Goal: Information Seeking & Learning: Learn about a topic

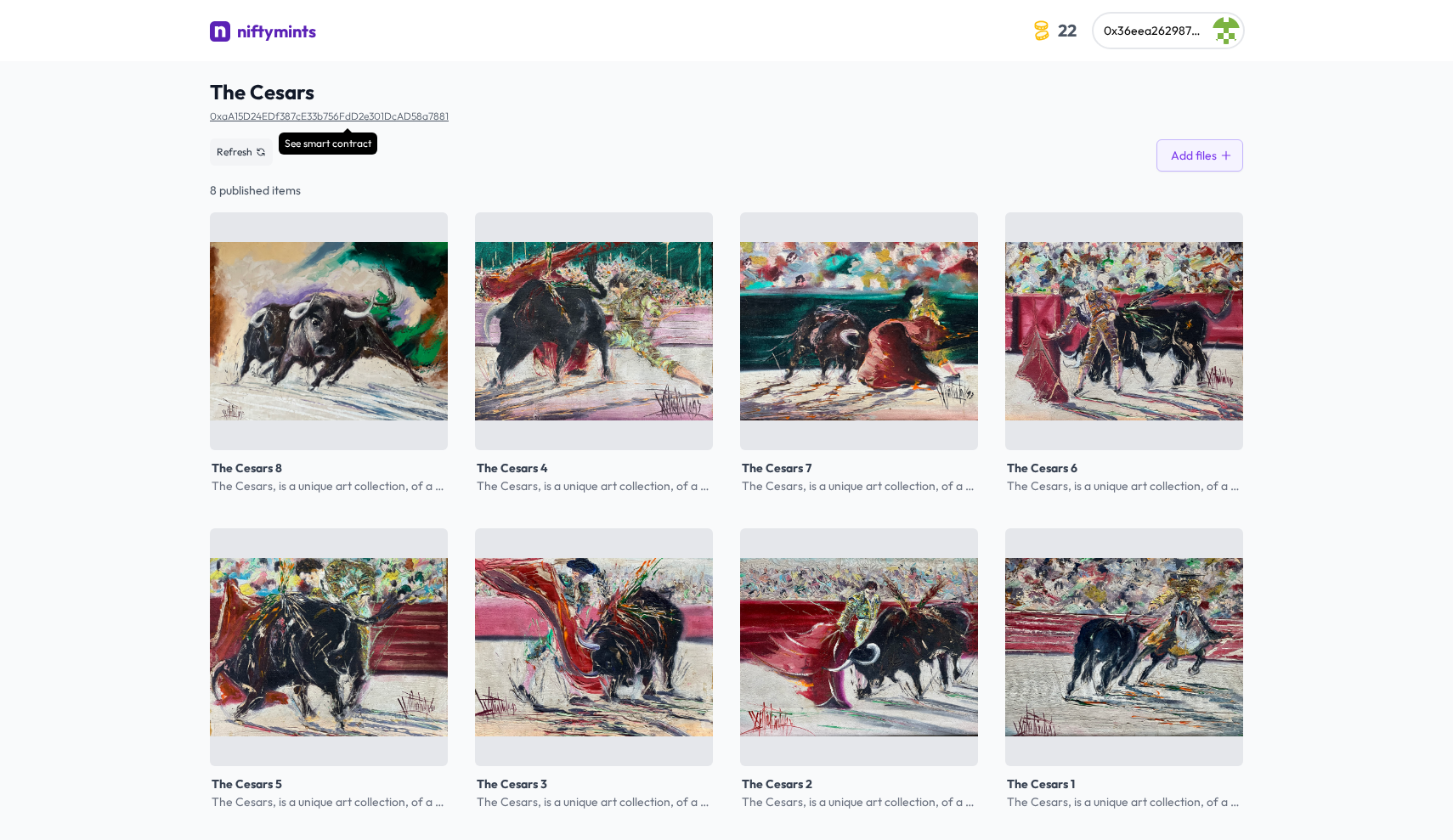
click at [276, 116] on link "0xaA15D24EDf387cE33b756FdD2e301DcAD58a7881" at bounding box center [329, 116] width 239 height 13
click at [285, 27] on div "niftymints" at bounding box center [276, 31] width 79 height 24
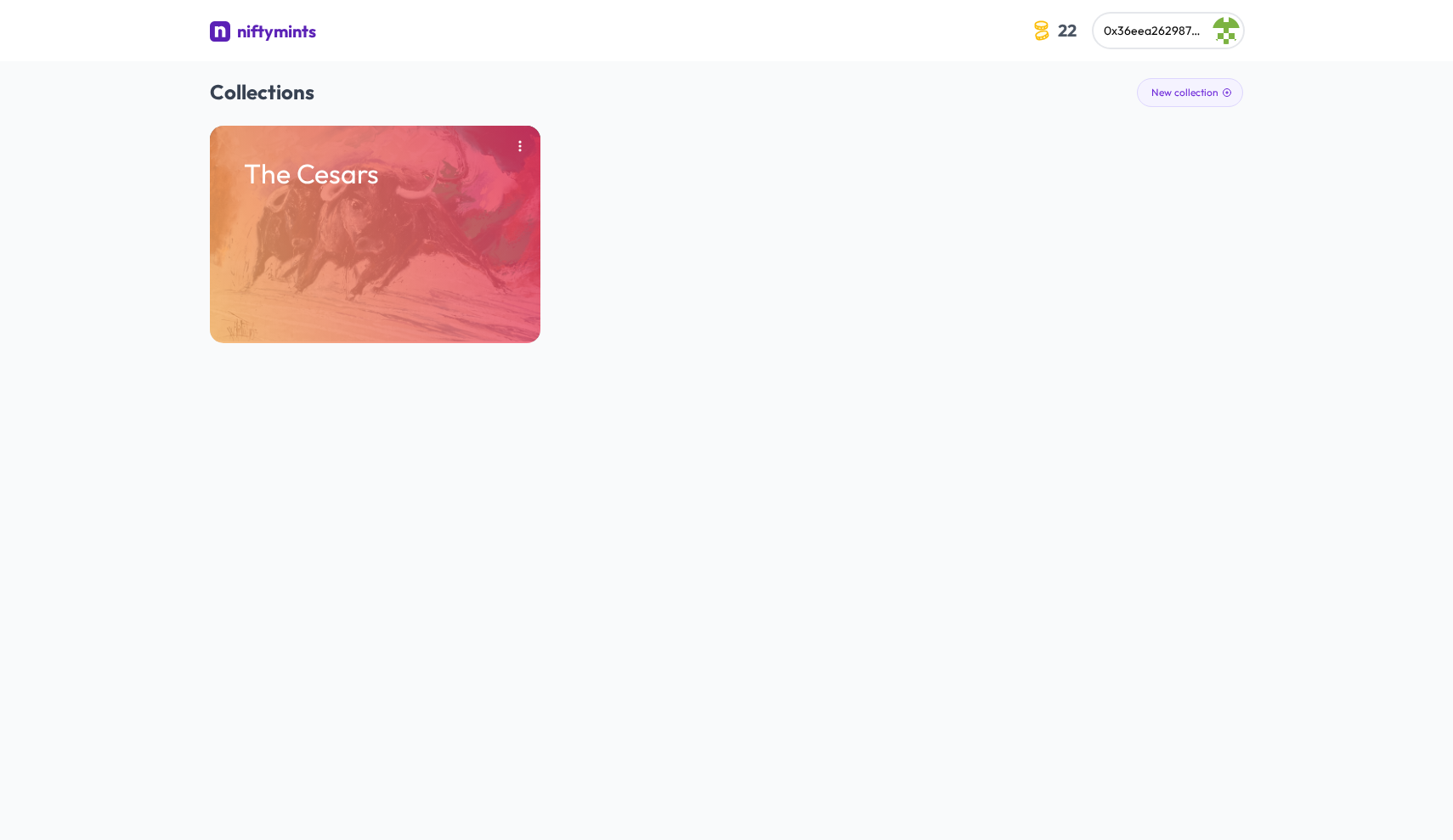
drag, startPoint x: 519, startPoint y: 149, endPoint x: 534, endPoint y: 158, distance: 17.5
click at [519, 149] on icon "button" at bounding box center [519, 145] width 13 height 13
click at [486, 184] on button "Remove" at bounding box center [479, 182] width 89 height 30
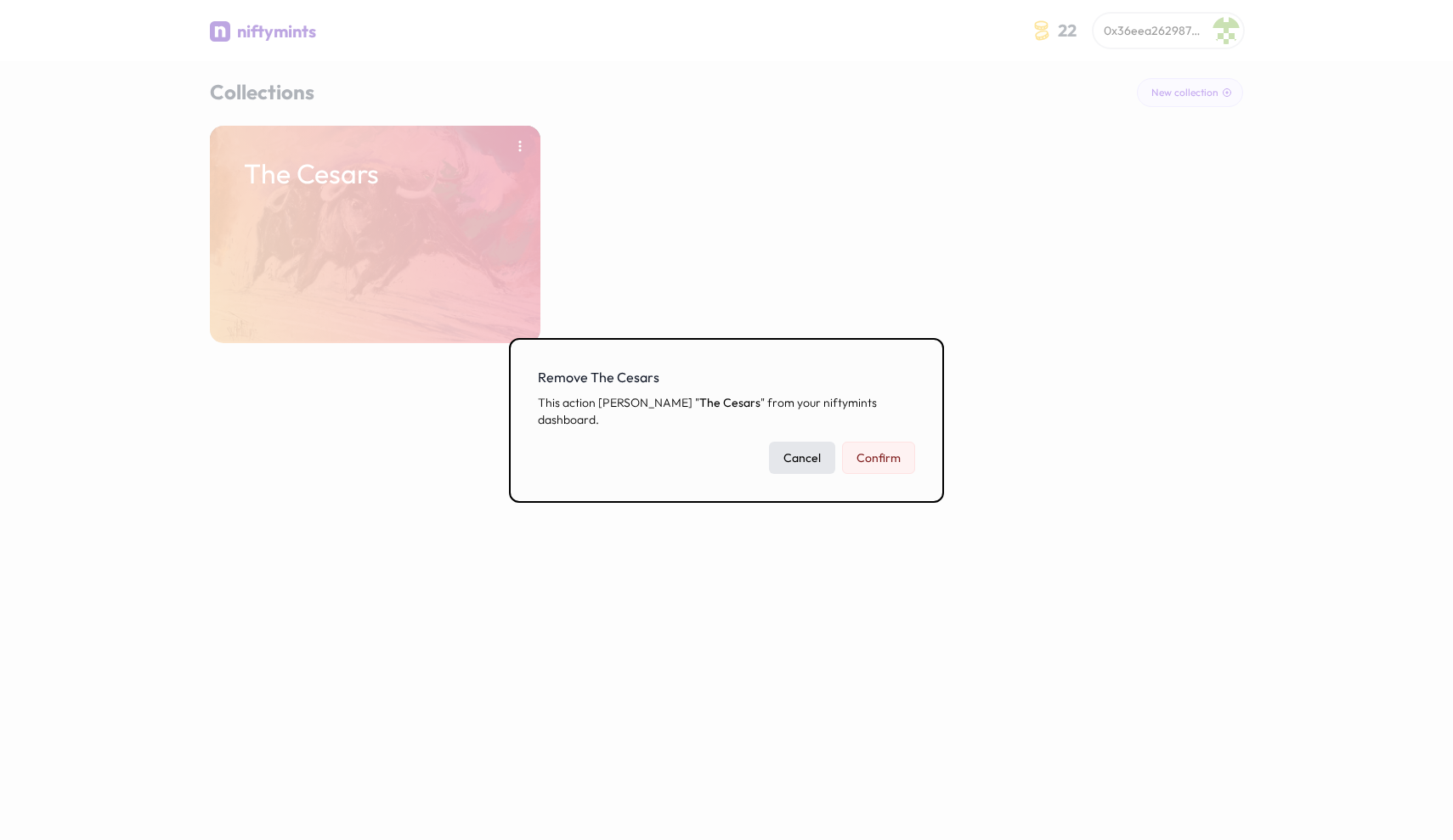
click at [805, 450] on button "Cancel" at bounding box center [803, 458] width 66 height 32
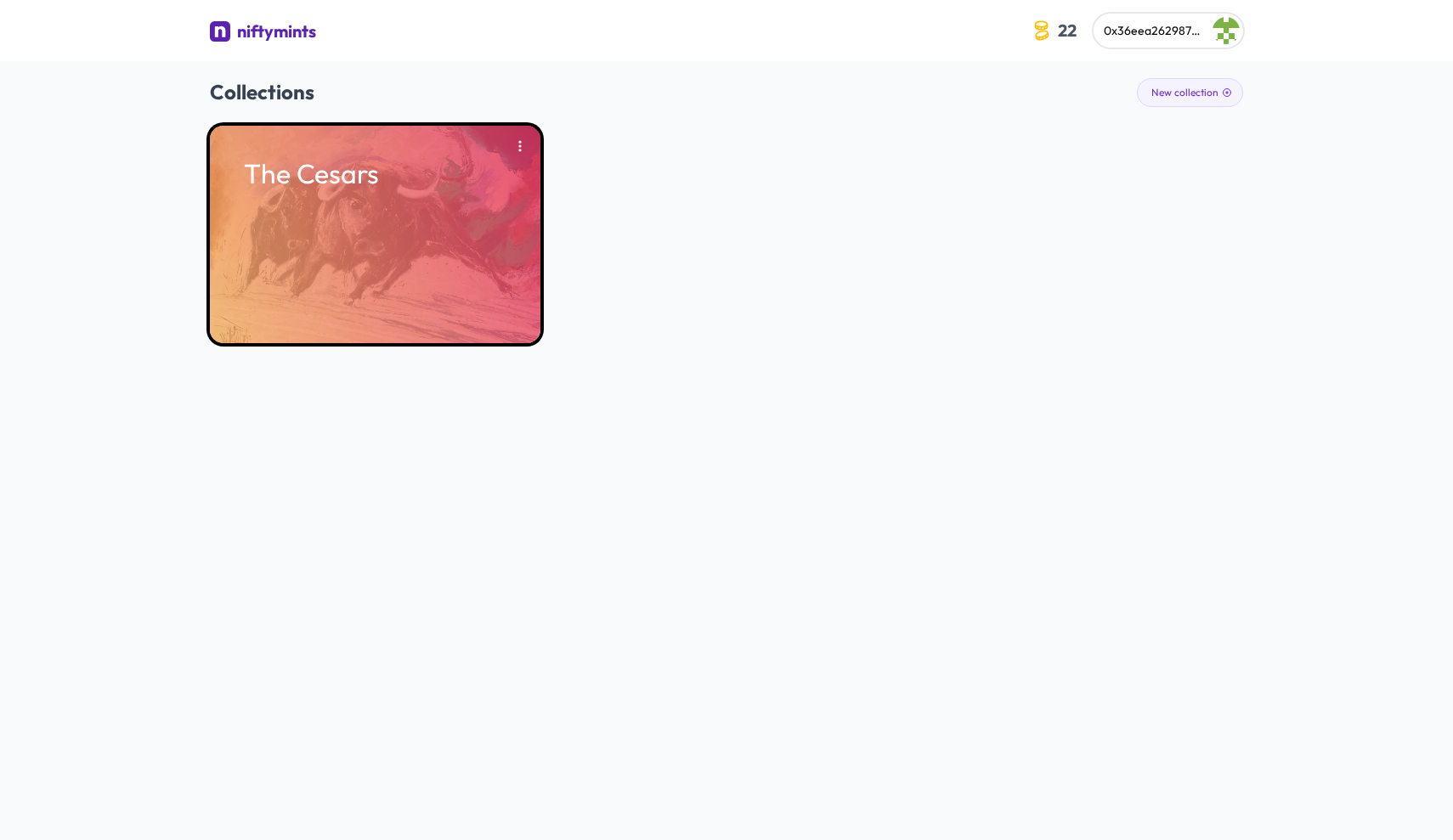
click at [516, 248] on div "The Cesars" at bounding box center [375, 234] width 331 height 218
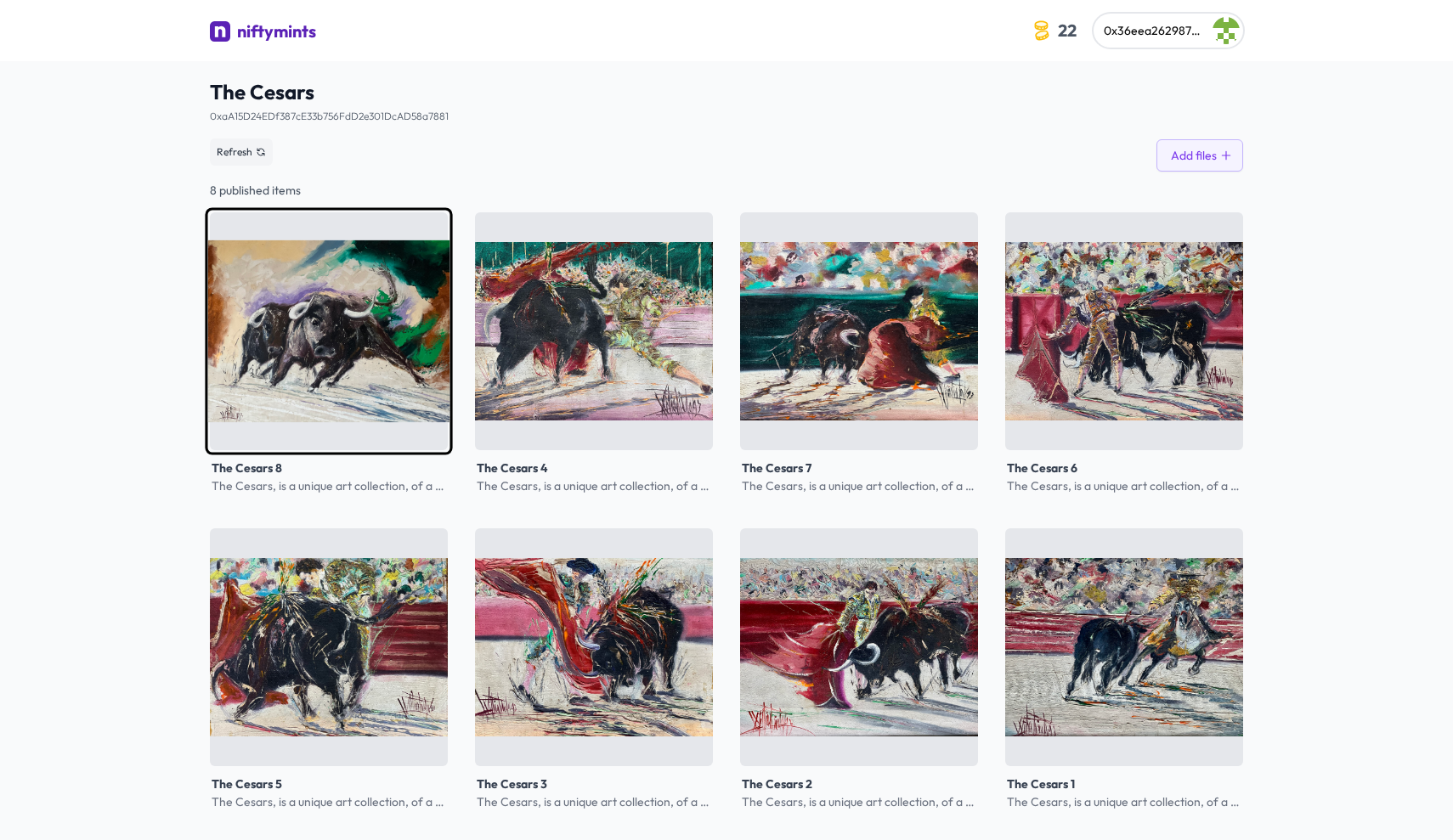
click at [371, 369] on img at bounding box center [328, 331] width 248 height 247
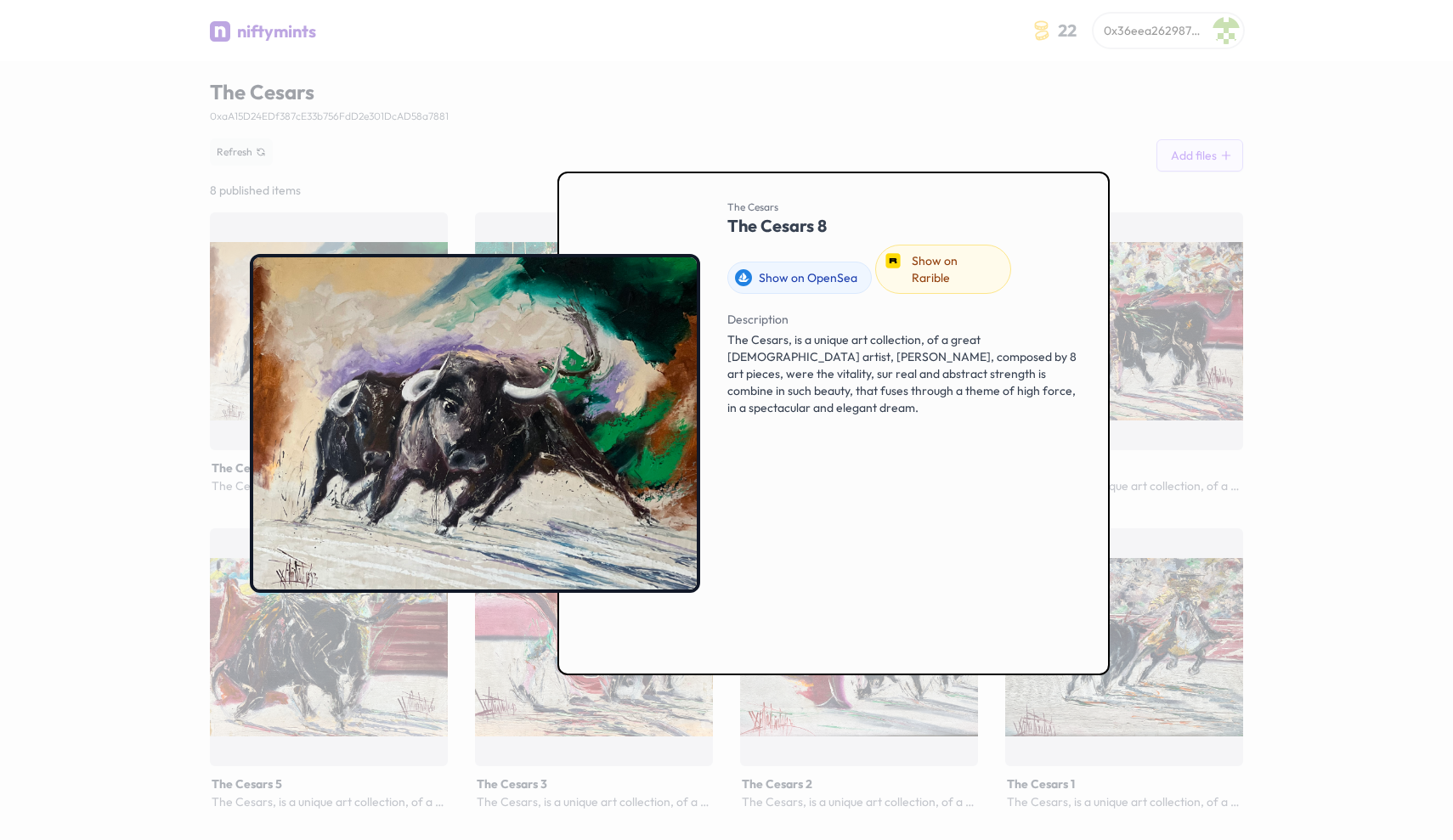
drag, startPoint x: 593, startPoint y: 201, endPoint x: 608, endPoint y: 207, distance: 16.2
click at [593, 201] on h3 at bounding box center [475, 423] width 450 height 446
click at [959, 267] on link "Show on Rarible" at bounding box center [944, 269] width 136 height 49
click at [605, 213] on h3 at bounding box center [475, 423] width 450 height 446
click at [768, 547] on div "Description The Cesars, is a unique art collection, of a great [DEMOGRAPHIC_DAT…" at bounding box center [904, 472] width 353 height 329
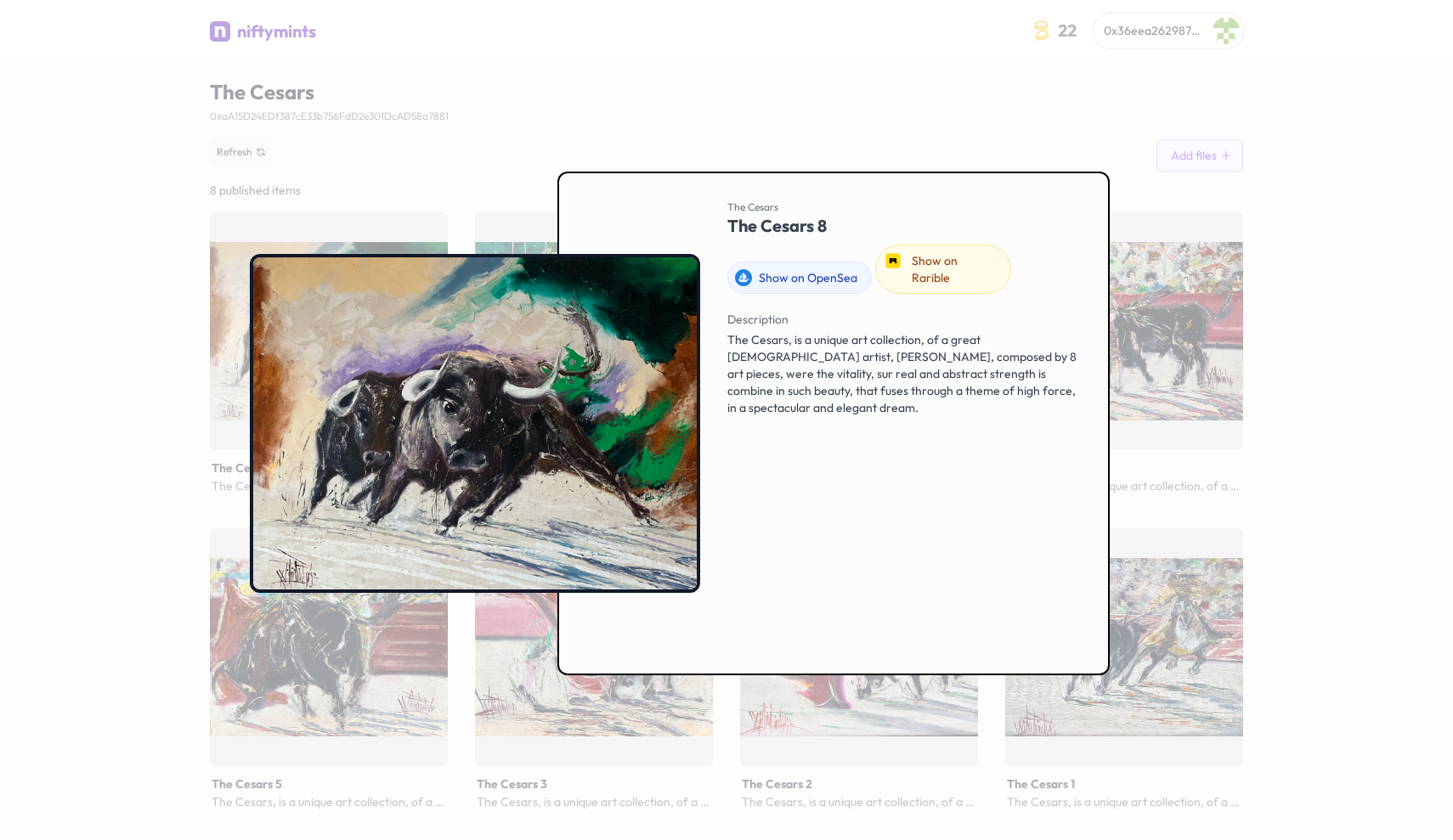
drag, startPoint x: 179, startPoint y: 348, endPoint x: 187, endPoint y: 343, distance: 9.4
click at [178, 347] on div at bounding box center [726, 420] width 1453 height 840
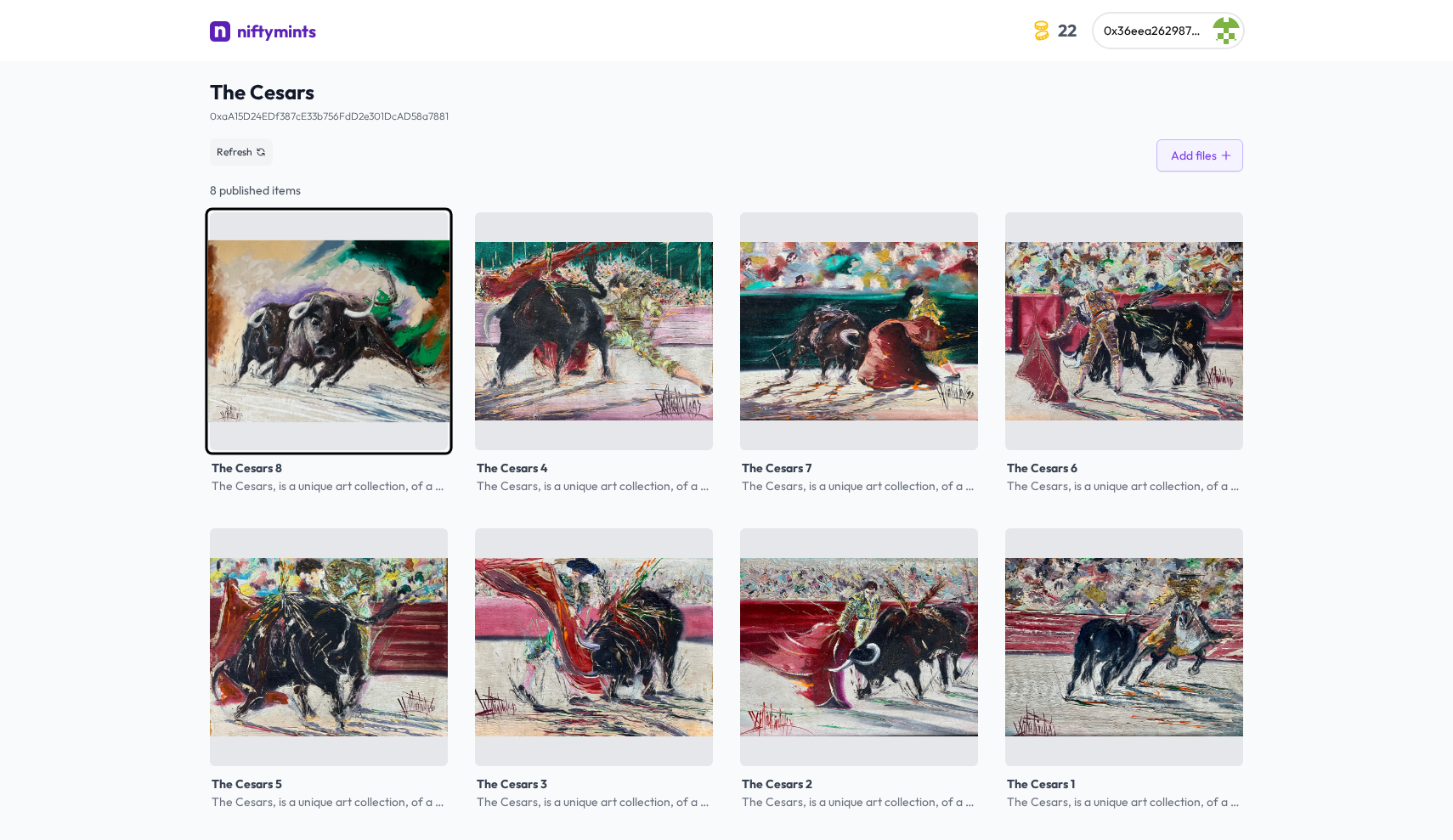
click at [276, 316] on img at bounding box center [328, 331] width 248 height 247
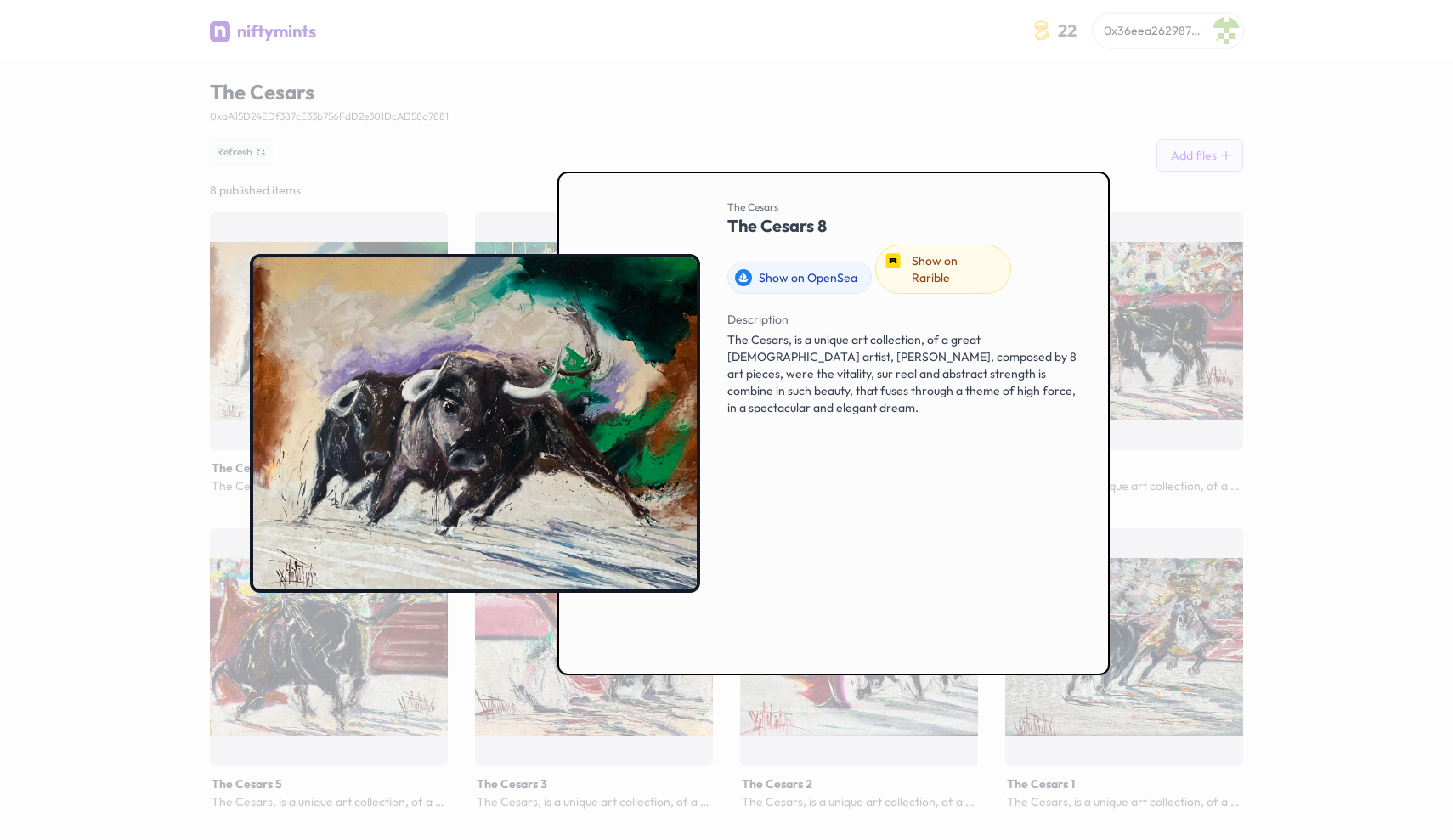
drag, startPoint x: 685, startPoint y: 83, endPoint x: 705, endPoint y: 104, distance: 29.0
click at [684, 83] on div at bounding box center [726, 420] width 1453 height 840
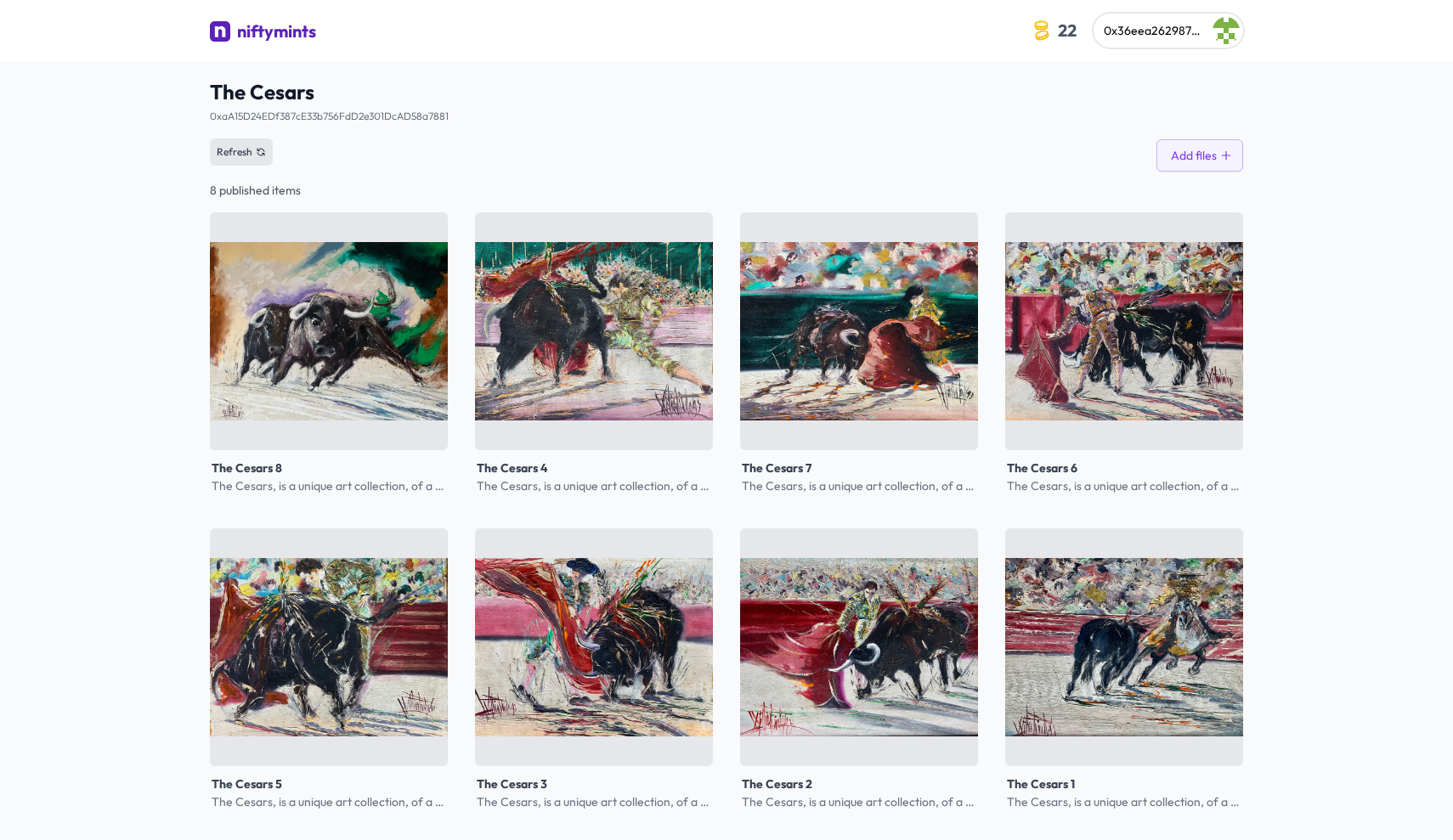
click at [257, 152] on icon at bounding box center [261, 152] width 7 height 7
click at [260, 108] on span "0xaA15D24EDf387cE33b756FdD2e301DcAD58a7881 See smart contract" at bounding box center [329, 112] width 239 height 25
click at [258, 111] on link "0xaA15D24EDf387cE33b756FdD2e301DcAD58a7881" at bounding box center [329, 116] width 239 height 13
click at [1075, 31] on span "22" at bounding box center [1067, 30] width 25 height 26
drag, startPoint x: 786, startPoint y: 100, endPoint x: 902, endPoint y: 63, distance: 121.8
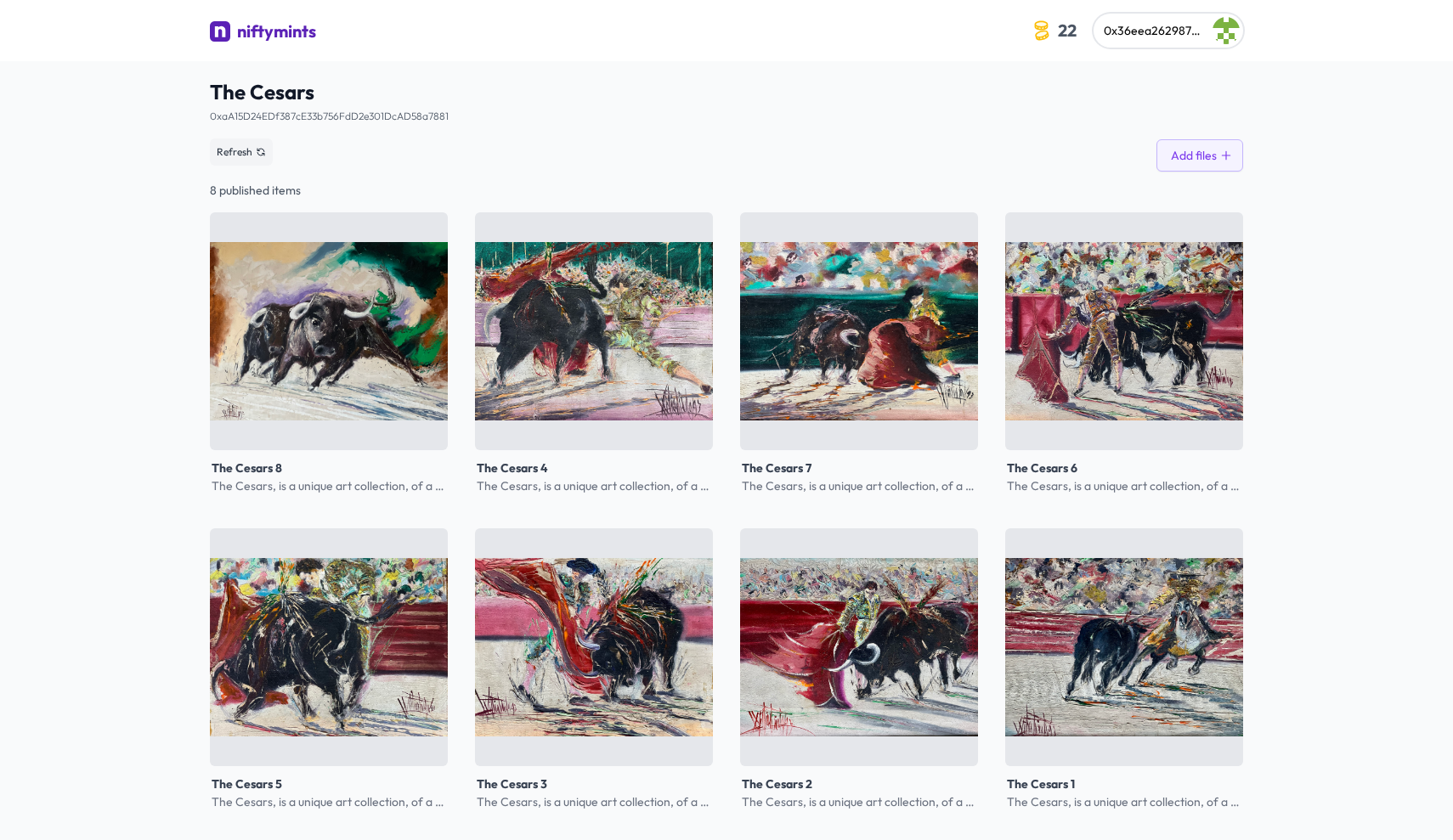
click at [787, 100] on div "0xaA15D24EDf387cE33b756FdD2e301DcAD58a7881 See smart contract" at bounding box center [726, 112] width 1033 height 27
click at [1170, 37] on span "0x36eea262987bd632d4b37725115be573df8cf8b5" at bounding box center [1240, 30] width 273 height 15
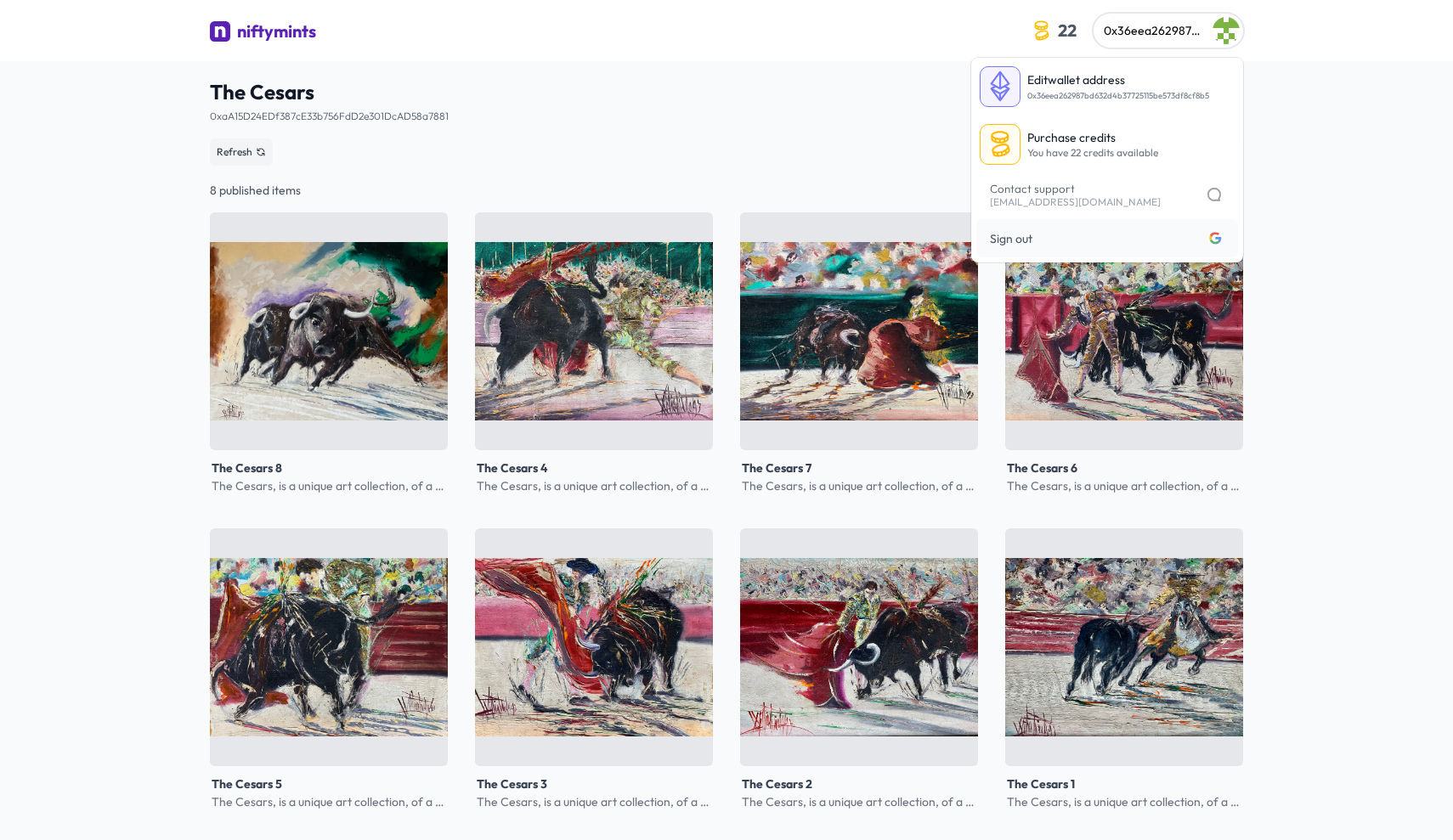
click at [865, 117] on div "0xaA15D24EDf387cE33b756FdD2e301DcAD58a7881 See smart contract" at bounding box center [726, 112] width 1033 height 27
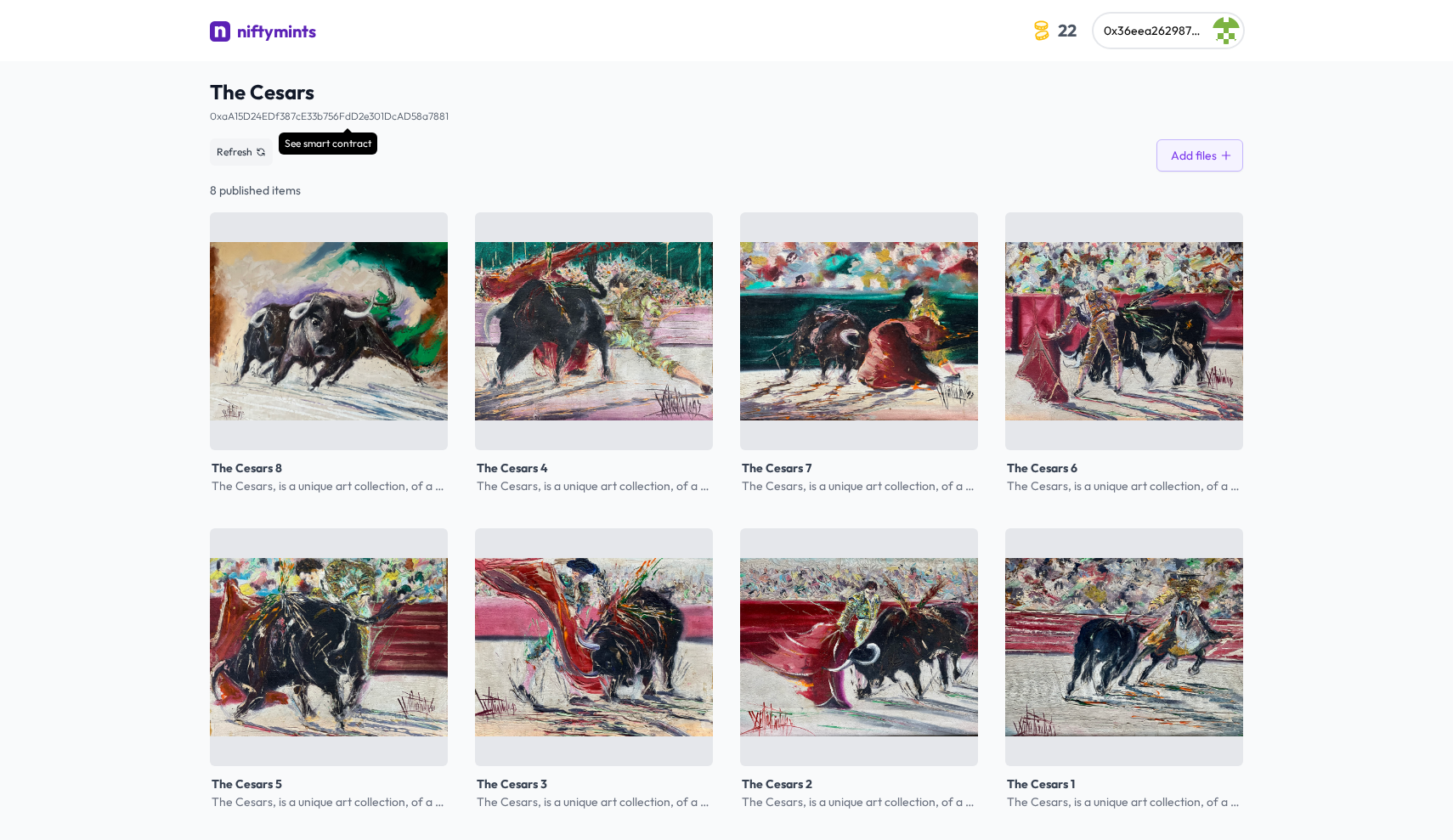
click at [351, 108] on span "0xaA15D24EDf387cE33b756FdD2e301DcAD58a7881 See smart contract" at bounding box center [329, 112] width 239 height 25
click at [349, 113] on link "0xaA15D24EDf387cE33b756FdD2e301DcAD58a7881" at bounding box center [329, 116] width 239 height 13
